Goal: Check status: Check status

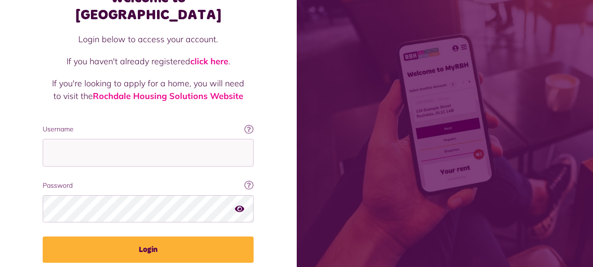
scroll to position [93, 0]
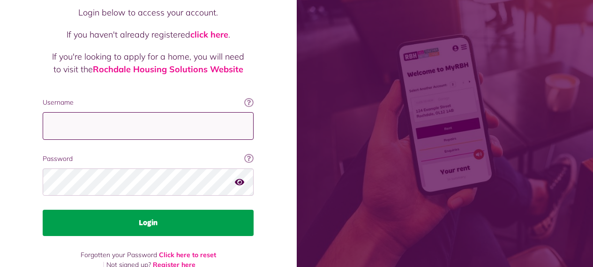
type input "**********"
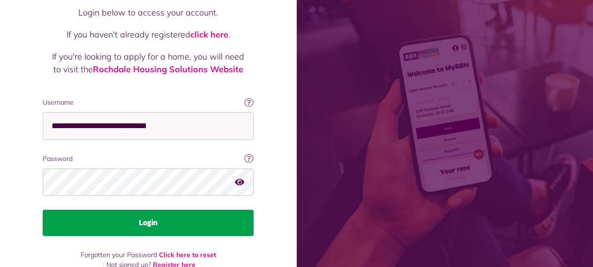
click at [152, 210] on button "Login" at bounding box center [148, 223] width 211 height 26
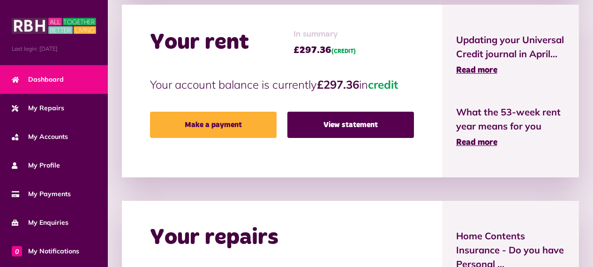
scroll to position [234, 0]
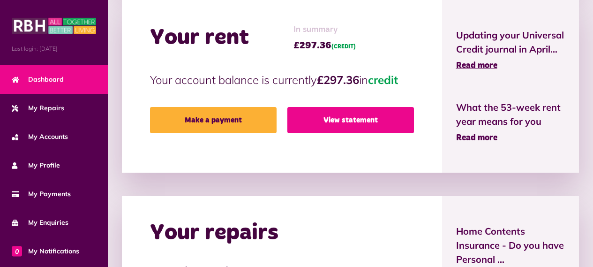
click at [330, 121] on link "View statement" at bounding box center [350, 120] width 127 height 26
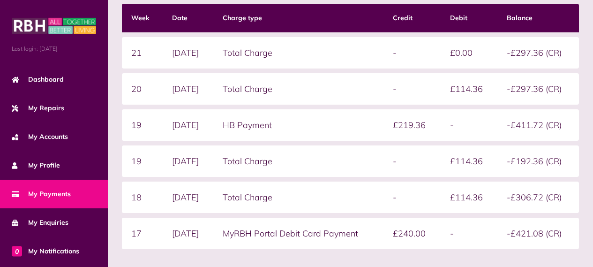
scroll to position [141, 0]
